Goal: Task Accomplishment & Management: Use online tool/utility

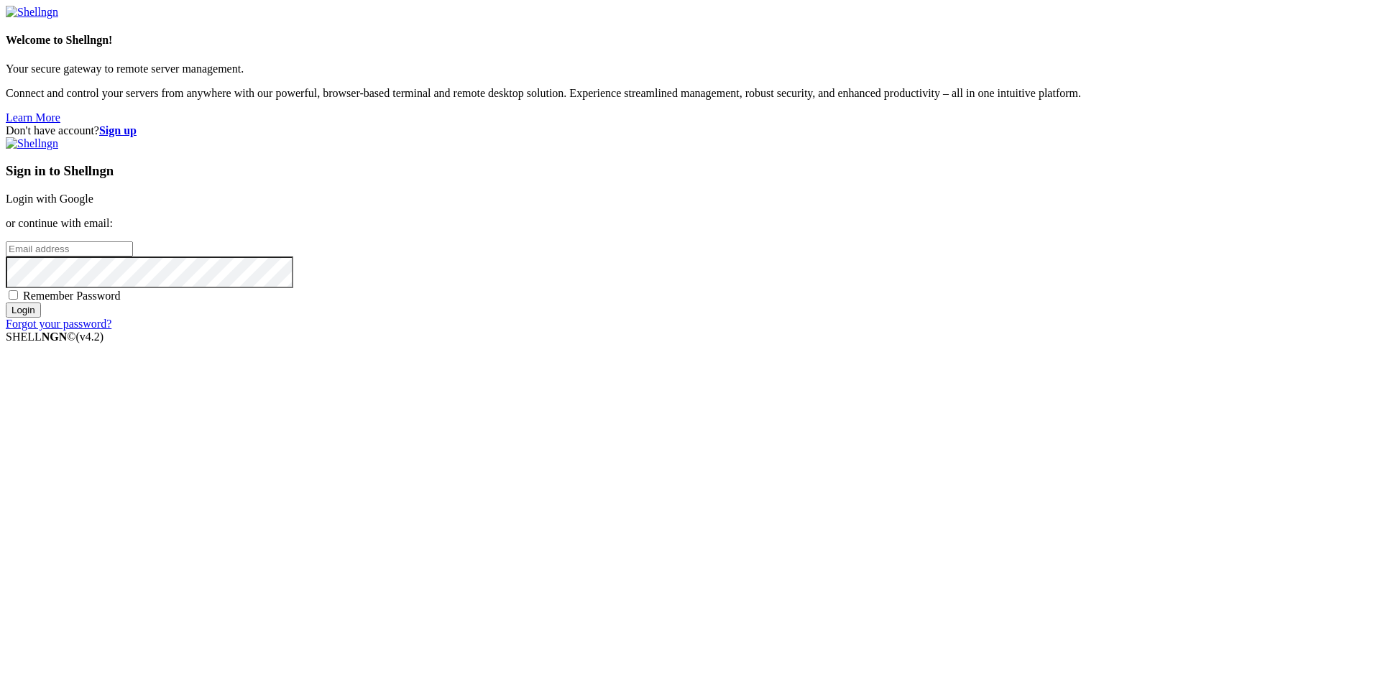
click at [93, 205] on link "Login with Google" at bounding box center [50, 199] width 88 height 12
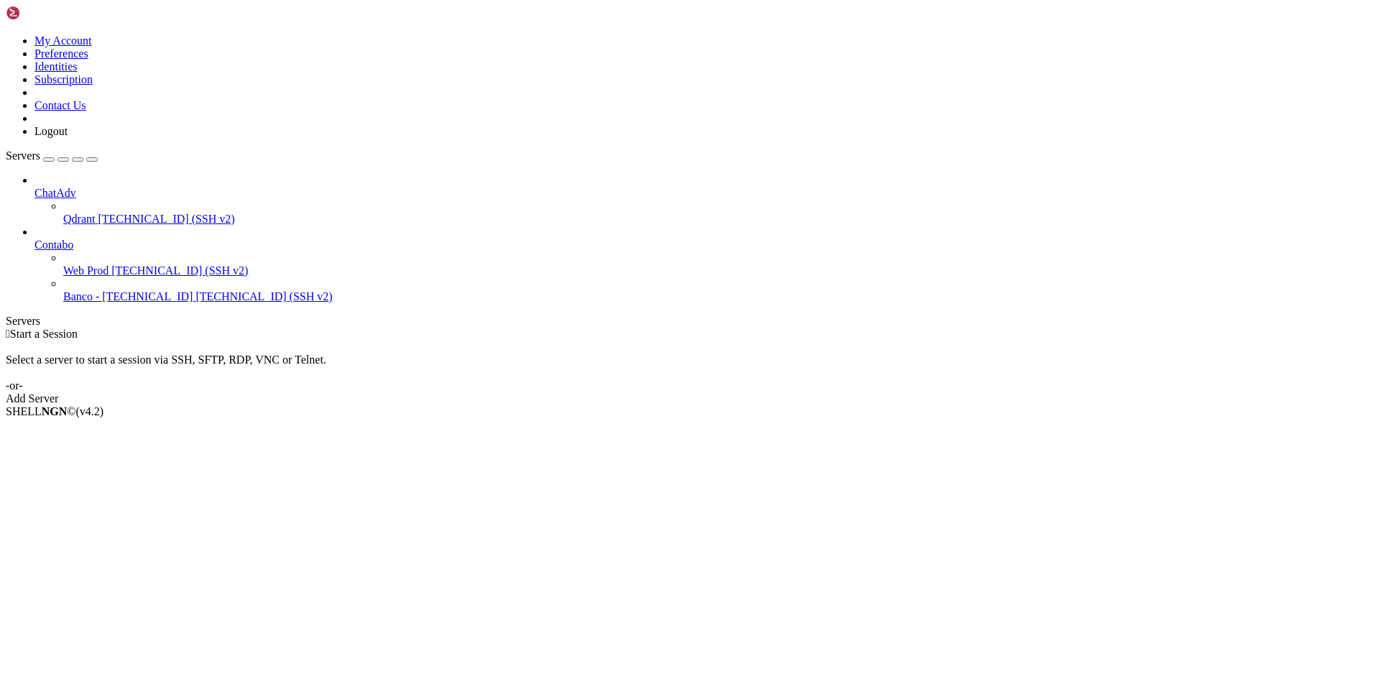
click at [98, 265] on span "Web Prod" at bounding box center [85, 271] width 45 height 12
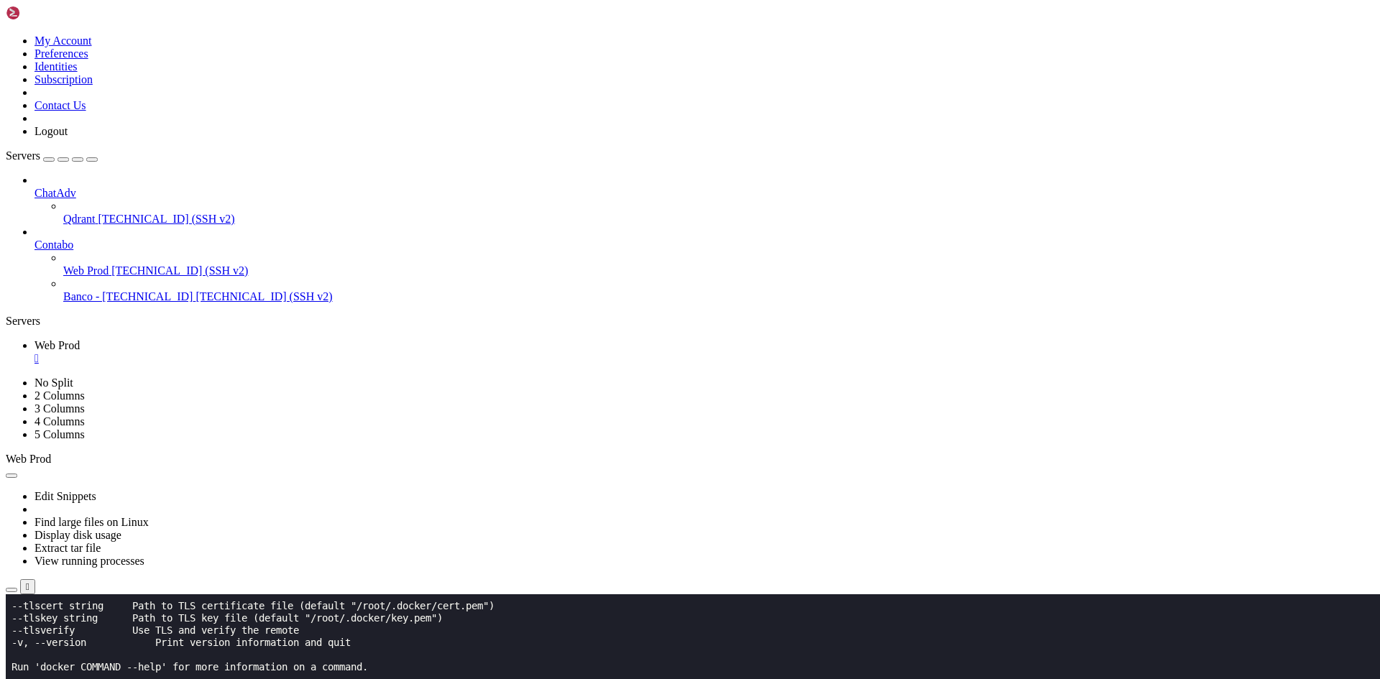
scroll to position [2378, 0]
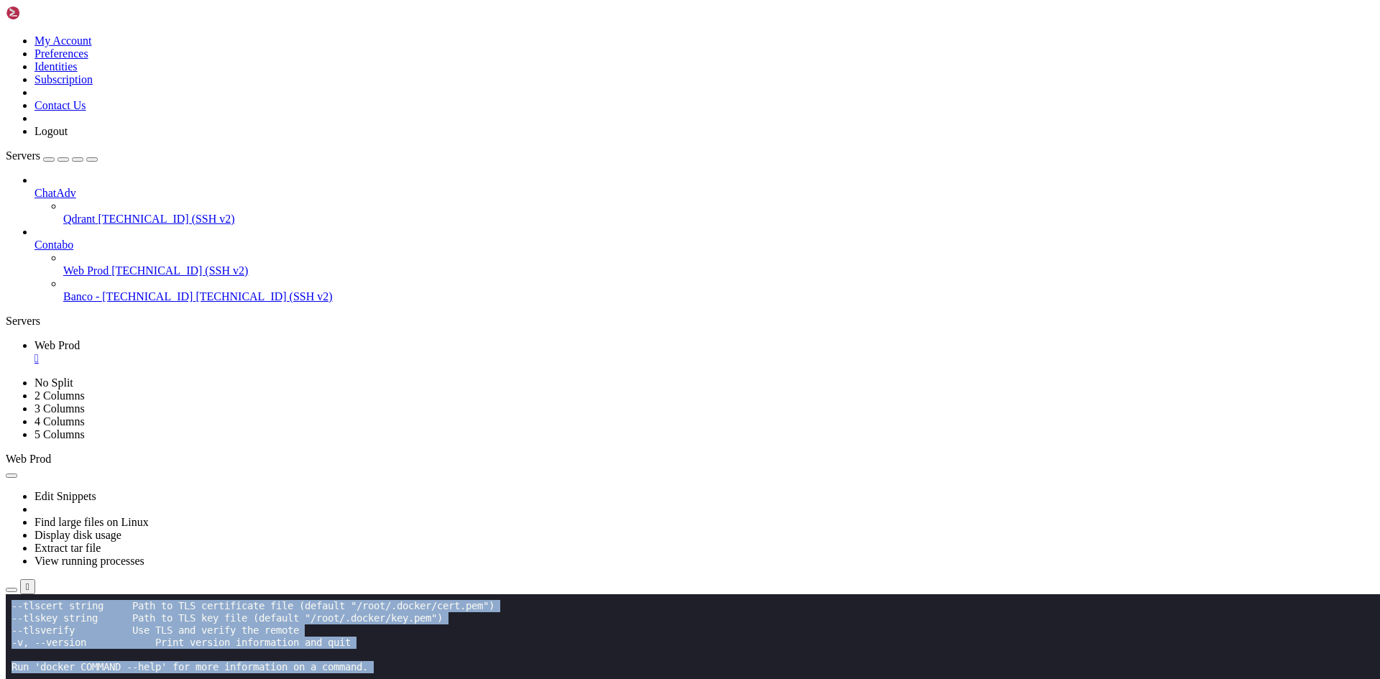
drag, startPoint x: 9, startPoint y: 751, endPoint x: 152, endPoint y: 892, distance: 201.3
drag, startPoint x: 10, startPoint y: 752, endPoint x: 108, endPoint y: 817, distance: 117.6
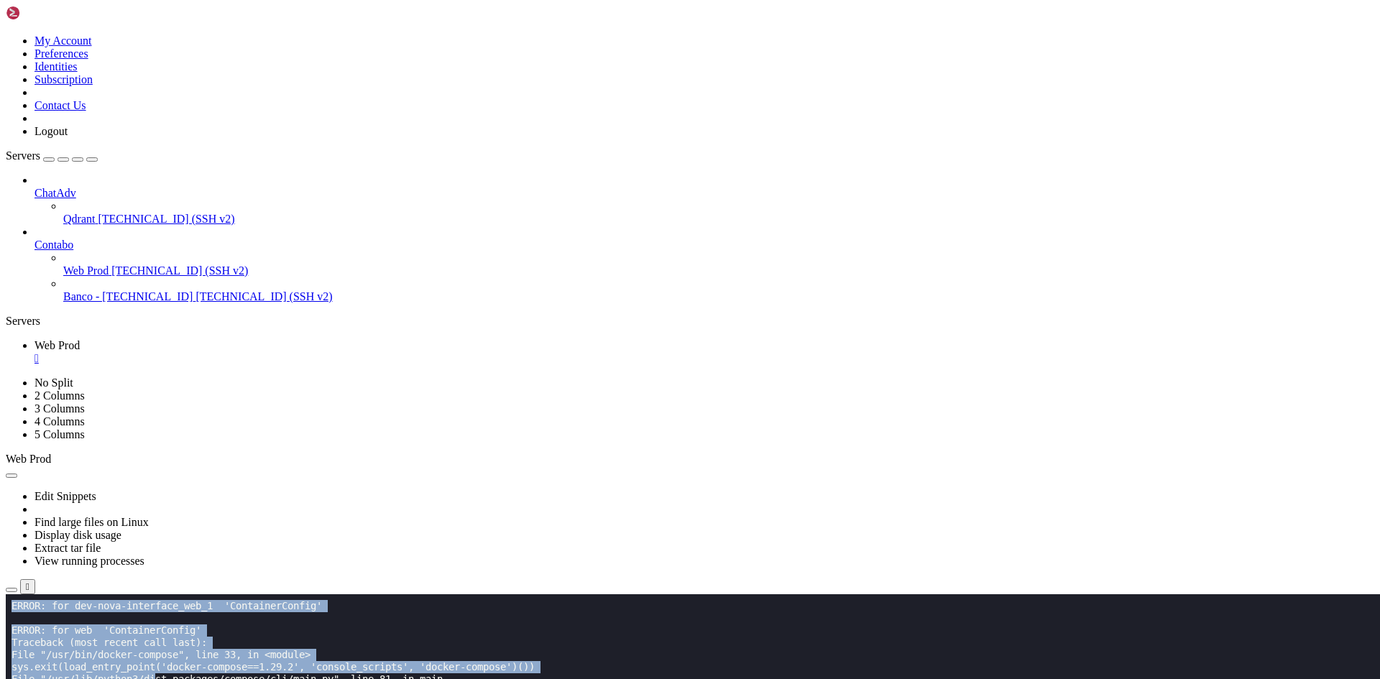
scroll to position [2542, 0]
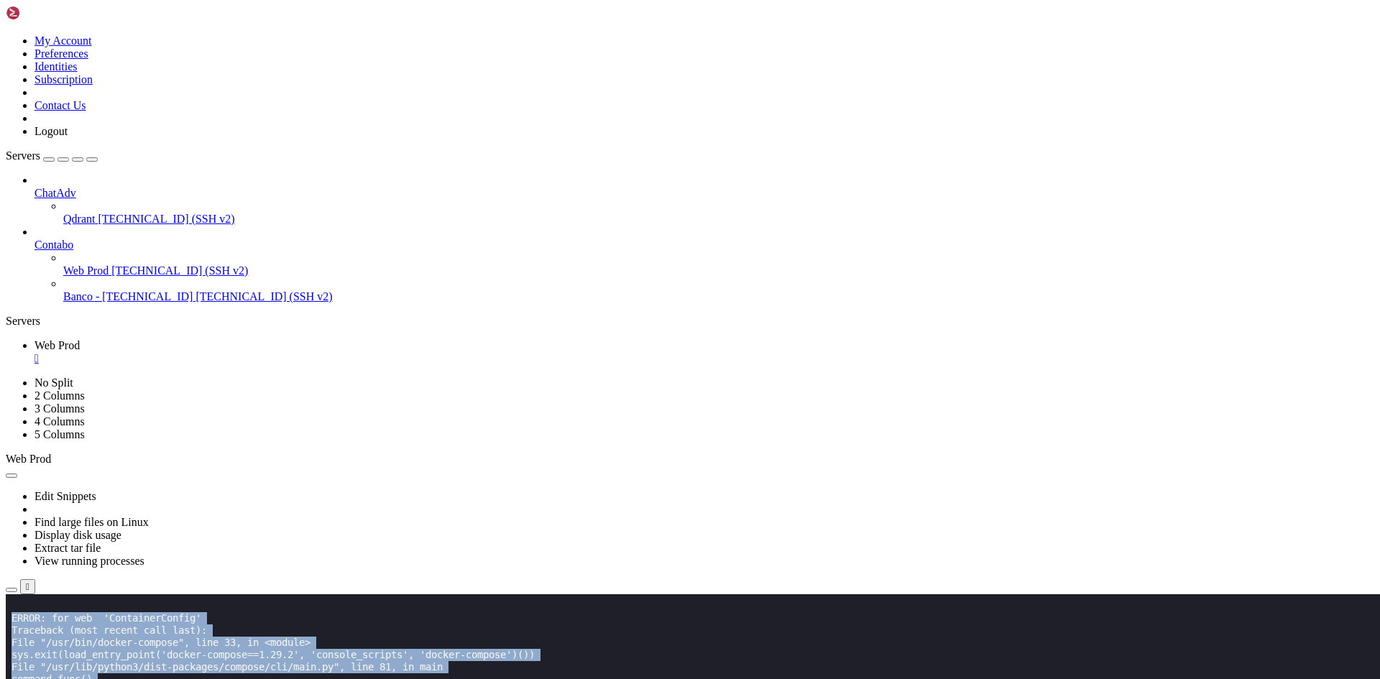
drag, startPoint x: 12, startPoint y: 751, endPoint x: 256, endPoint y: 1152, distance: 470.0
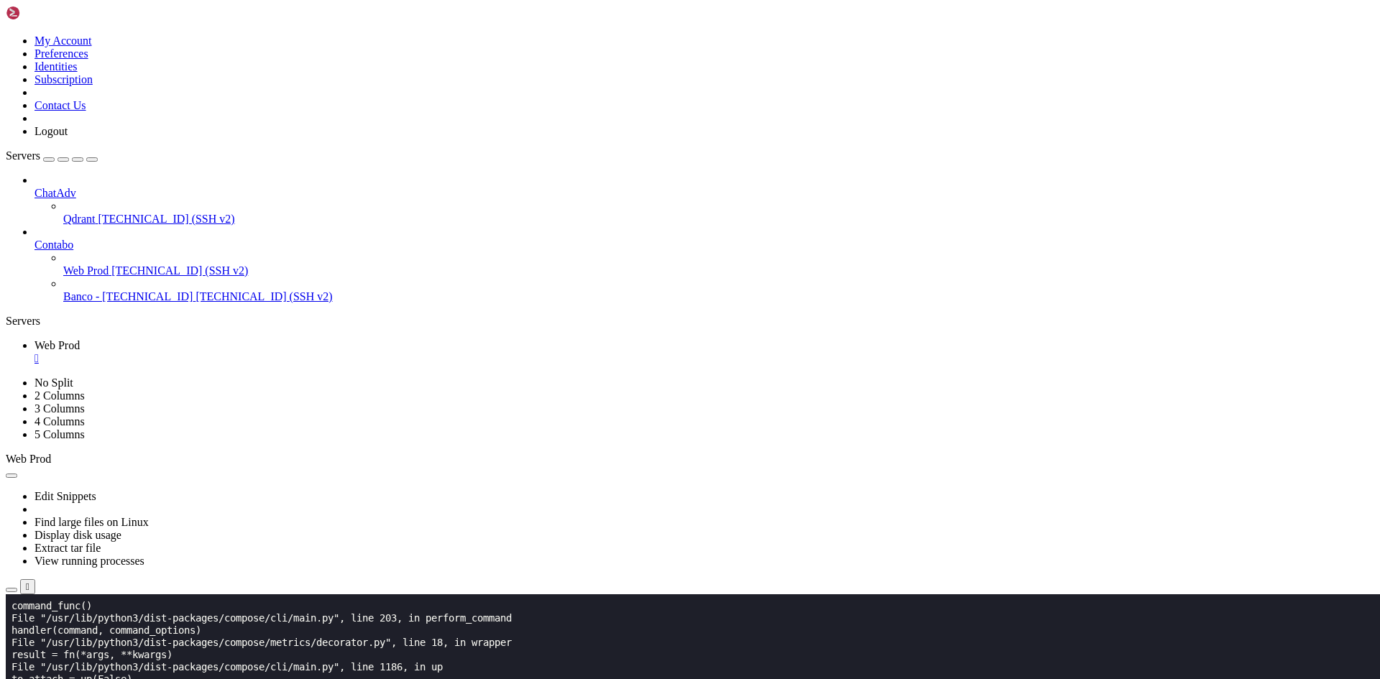
scroll to position [2616, 0]
